Goal: Task Accomplishment & Management: Manage account settings

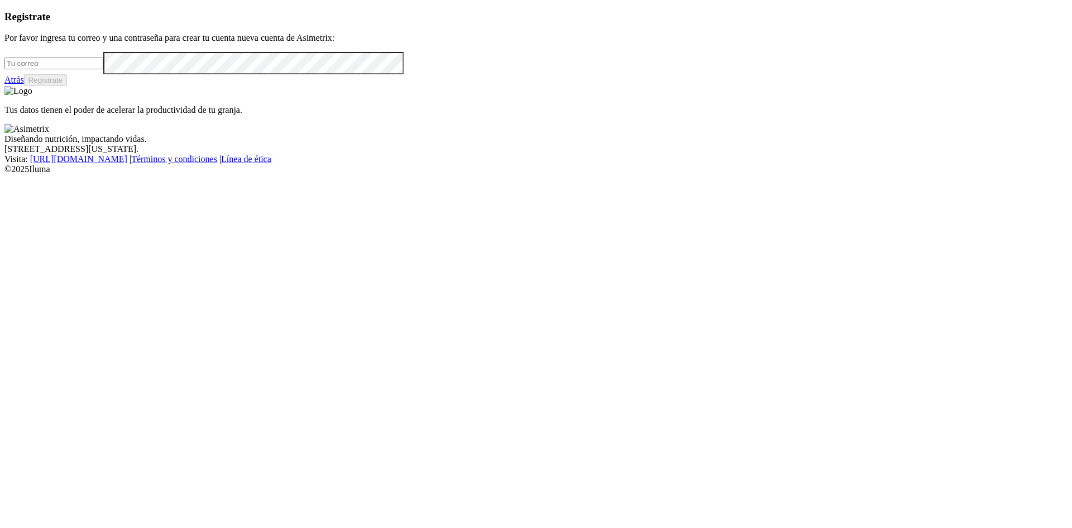
click at [103, 69] on input "email" at bounding box center [53, 64] width 99 height 12
type input "a"
drag, startPoint x: 138, startPoint y: 160, endPoint x: 47, endPoint y: 172, distance: 92.4
click at [47, 86] on div "Registrate Por favor ingresa tu correo y una contraseña para crear tu cuenta nu…" at bounding box center [535, 48] width 1063 height 75
type input "[PERSON_NAME][EMAIL_ADDRESS][PERSON_NAME][DOMAIN_NAME]"
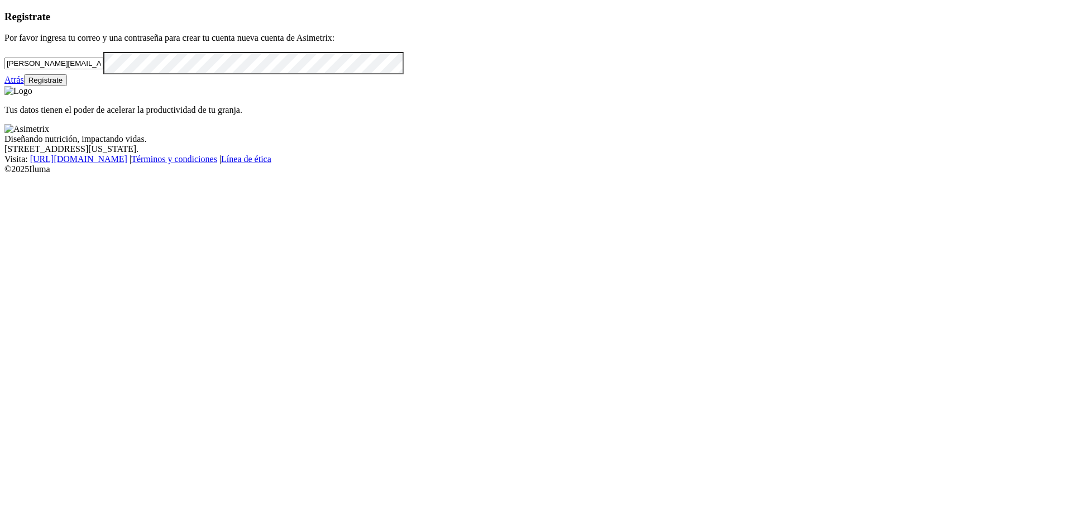
click at [68, 86] on button "Regístrate" at bounding box center [46, 80] width 44 height 12
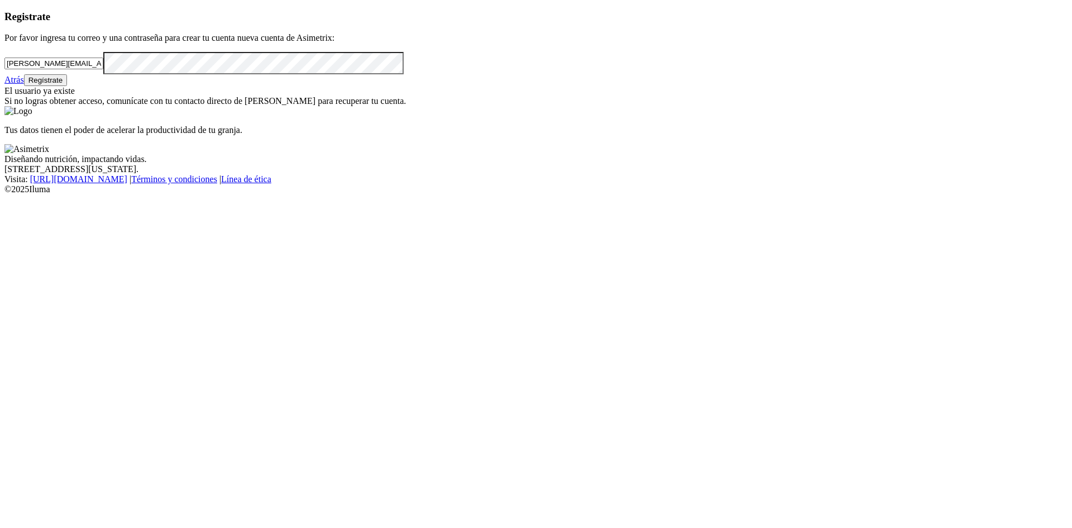
drag, startPoint x: 312, startPoint y: 248, endPoint x: 292, endPoint y: -18, distance: 267.6
click at [292, 0] on html "Registrate Por favor ingresa tu correo y una contraseña para crear tu cuenta nu…" at bounding box center [536, 99] width 1072 height 199
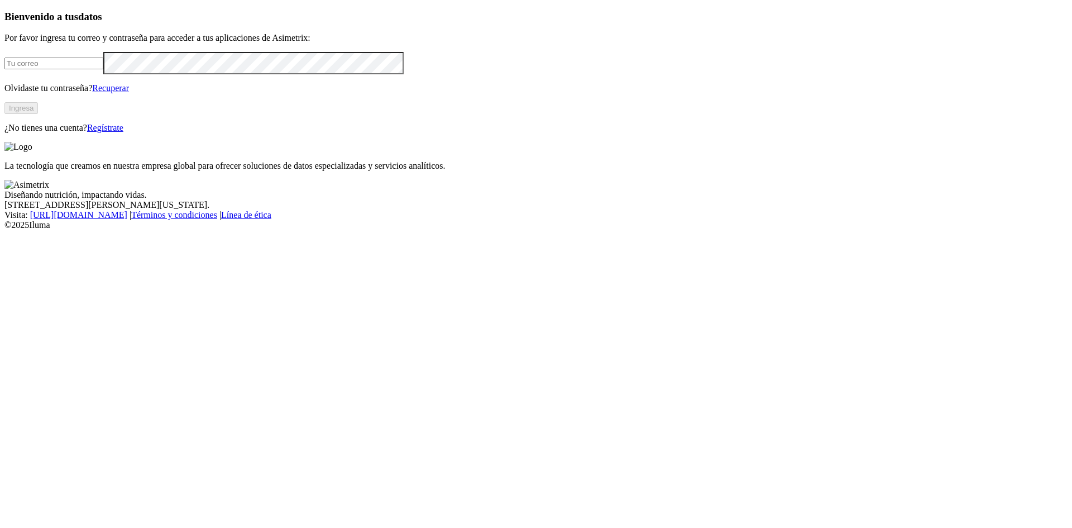
click at [103, 69] on input "email" at bounding box center [53, 64] width 99 height 12
type input "[PERSON_NAME][EMAIL_ADDRESS][PERSON_NAME][DOMAIN_NAME]"
click at [38, 114] on button "Ingresa" at bounding box center [21, 108] width 34 height 12
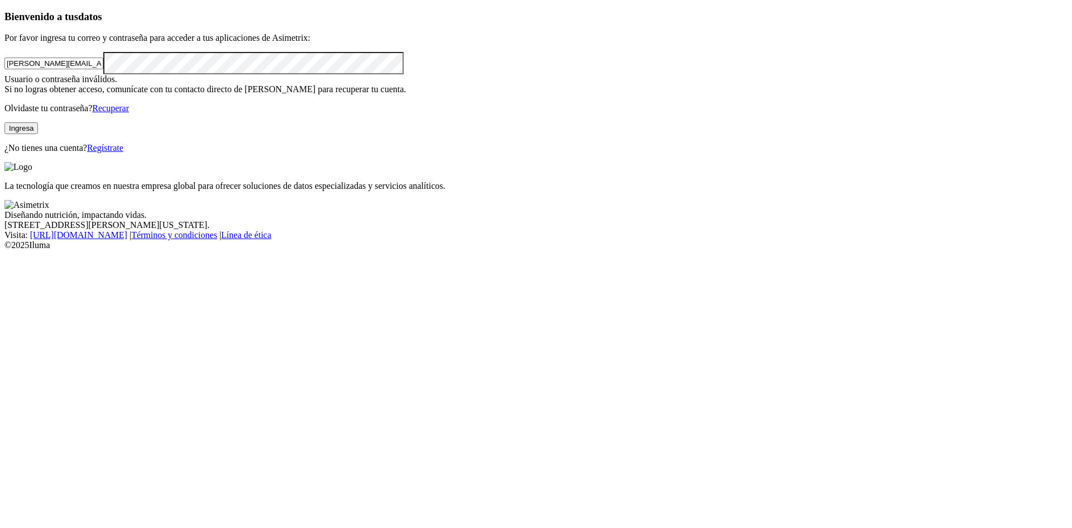
click at [129, 113] on link "Recuperar" at bounding box center [110, 107] width 37 height 9
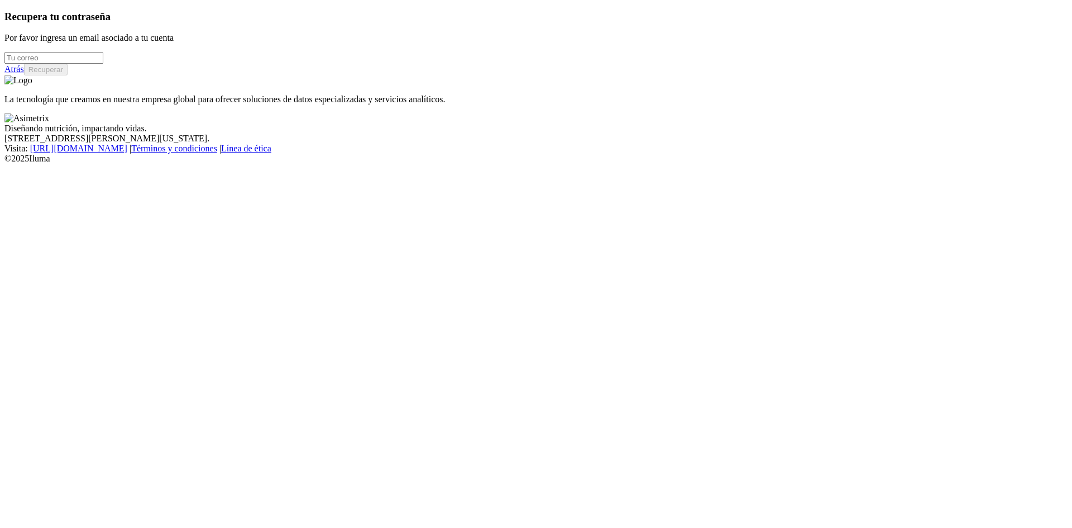
click at [103, 64] on input "email" at bounding box center [53, 58] width 99 height 12
type input "[PERSON_NAME][EMAIL_ADDRESS][PERSON_NAME][DOMAIN_NAME]"
click at [68, 75] on button "Recuperar" at bounding box center [46, 70] width 44 height 12
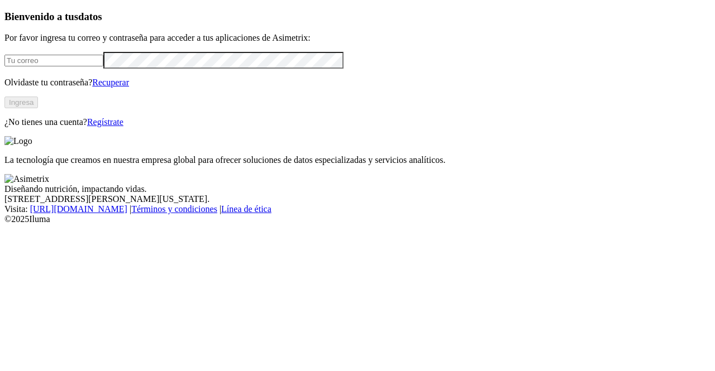
click at [103, 66] on input "email" at bounding box center [53, 61] width 99 height 12
type input "[PERSON_NAME][EMAIL_ADDRESS][PERSON_NAME][DOMAIN_NAME]"
click at [38, 108] on button "Ingresa" at bounding box center [21, 103] width 34 height 12
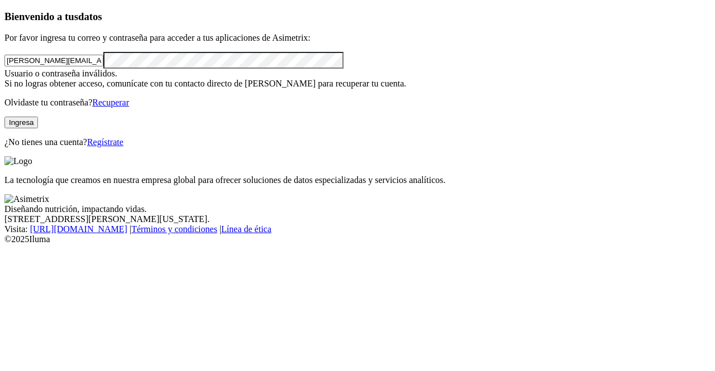
click at [38, 128] on button "Ingresa" at bounding box center [21, 123] width 34 height 12
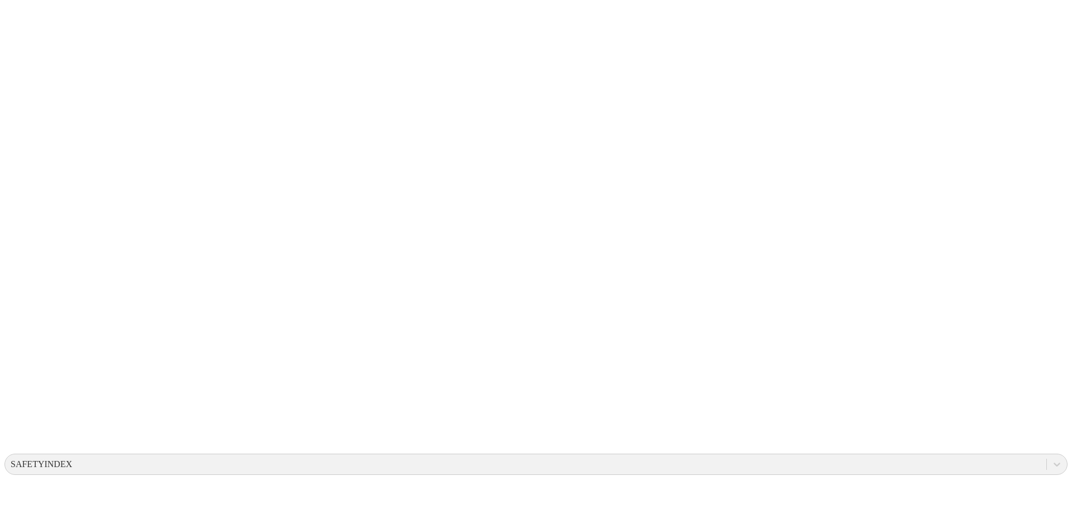
click at [906, 456] on div "SAFETYINDEX" at bounding box center [525, 464] width 1041 height 17
